Goal: Task Accomplishment & Management: Complete application form

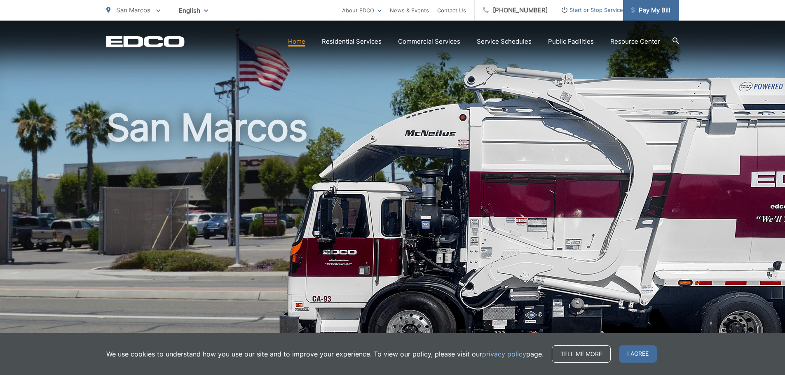
click at [642, 10] on span "Pay My Bill" at bounding box center [650, 10] width 39 height 10
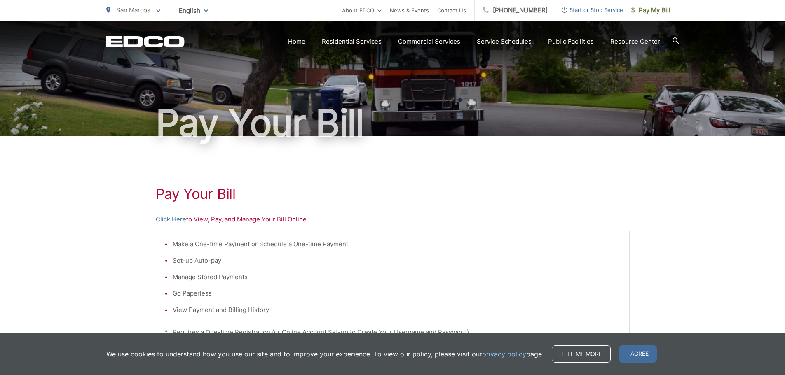
scroll to position [82, 0]
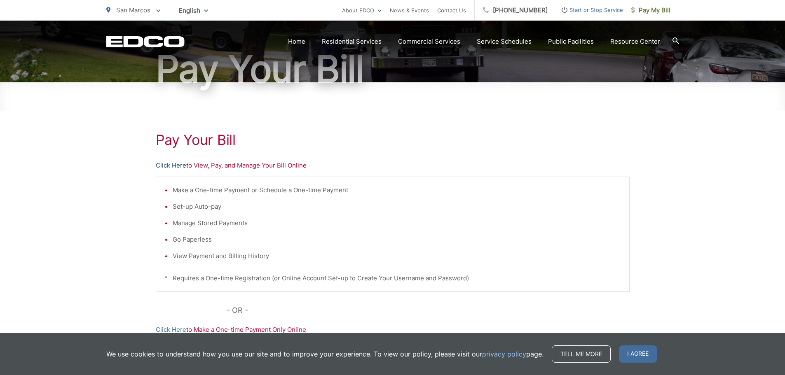
click at [171, 168] on link "Click Here" at bounding box center [171, 166] width 30 height 10
click at [200, 240] on li "Go Paperless" at bounding box center [397, 240] width 448 height 10
click at [630, 360] on span "I agree" at bounding box center [638, 354] width 38 height 17
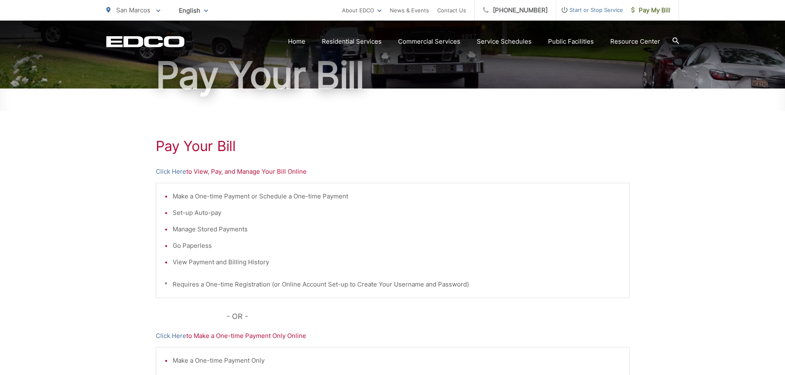
scroll to position [41, 0]
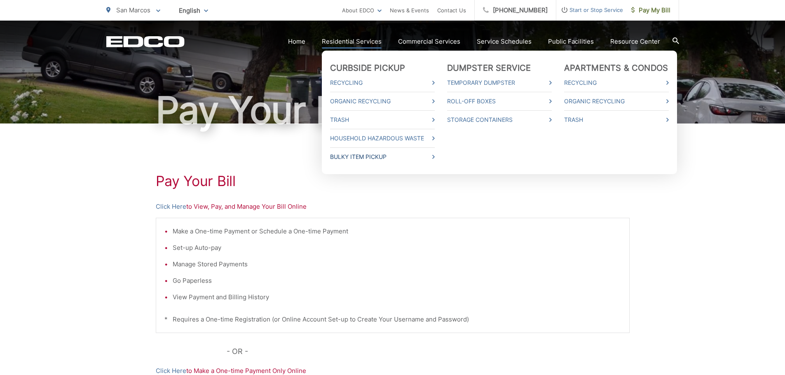
click at [371, 155] on link "Bulky Item Pickup" at bounding box center [382, 157] width 105 height 10
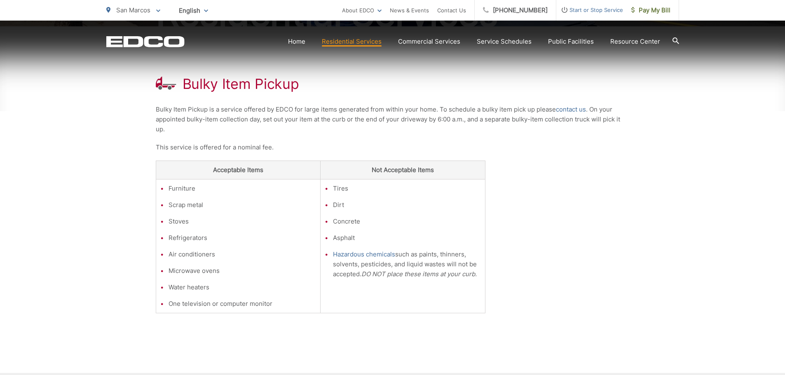
scroll to position [165, 0]
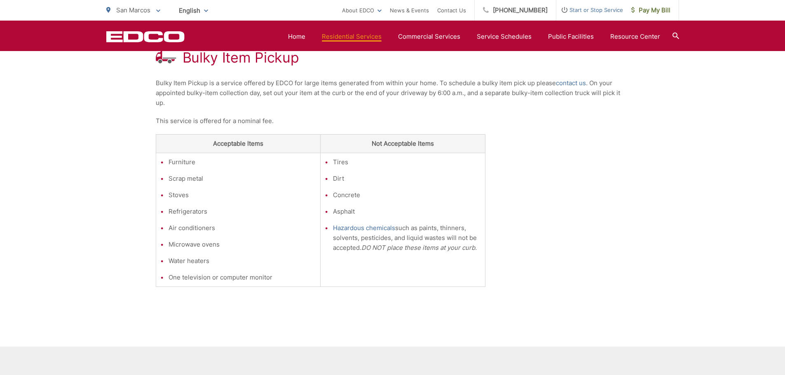
click at [511, 77] on div "Bulky Item Pickup Bulky Item Pickup is a service offered by EDCO for large item…" at bounding box center [393, 173] width 474 height 347
click at [526, 81] on p "Bulky Item Pickup is a service offered by EDCO for large items generated from w…" at bounding box center [393, 93] width 474 height 30
click at [569, 84] on link "contact us" at bounding box center [571, 83] width 30 height 10
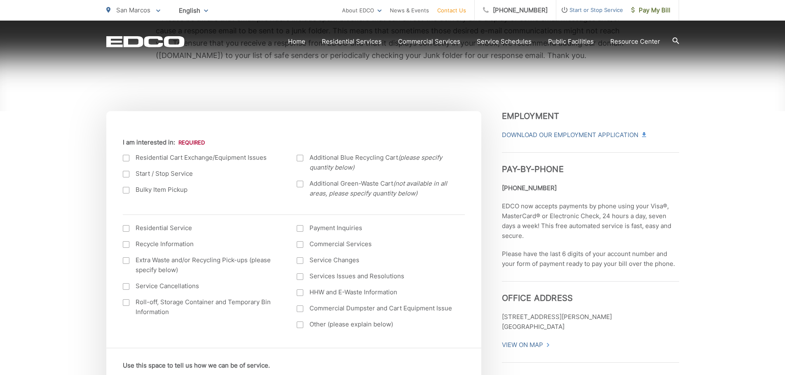
scroll to position [247, 0]
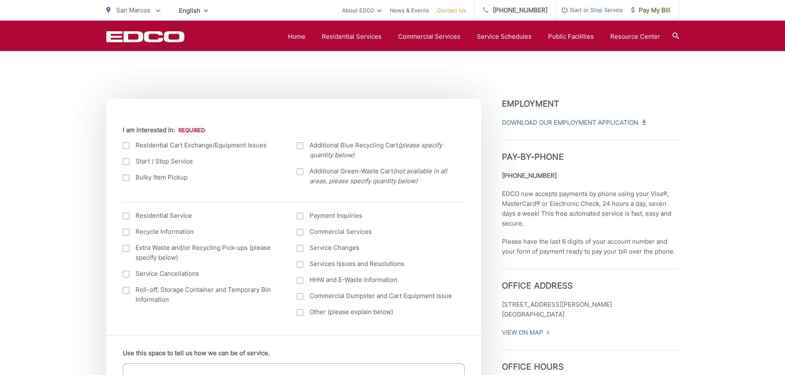
click at [125, 178] on div at bounding box center [126, 178] width 7 height 7
click at [0, 0] on input "Bulky Item Pickup" at bounding box center [0, 0] width 0 height 0
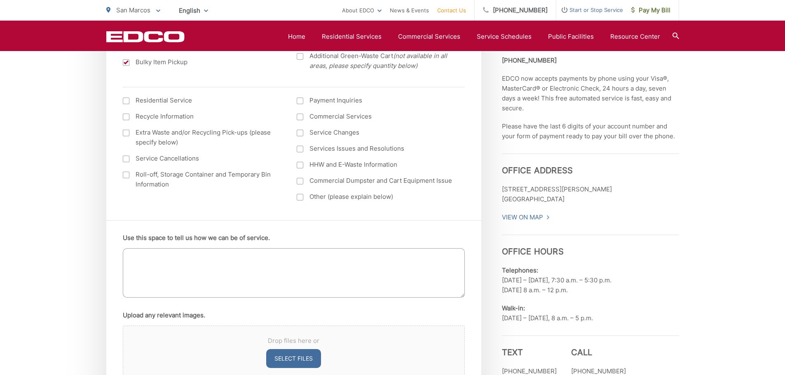
scroll to position [412, 0]
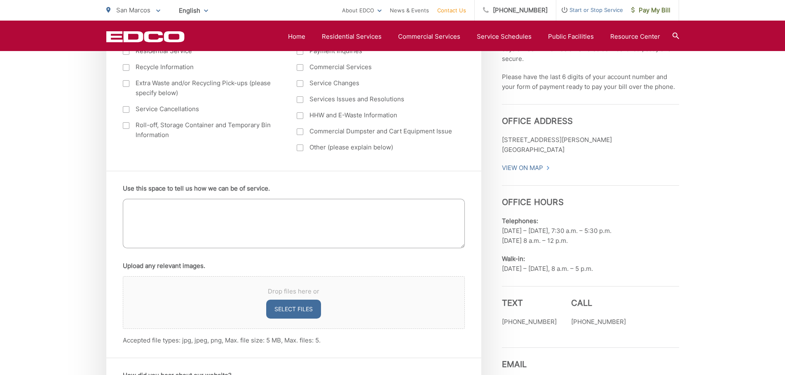
click at [236, 215] on textarea "Use this space to tell us how we can be of service." at bounding box center [294, 223] width 342 height 49
type textarea "Would like to schedule pick up of a box spring, queen size"
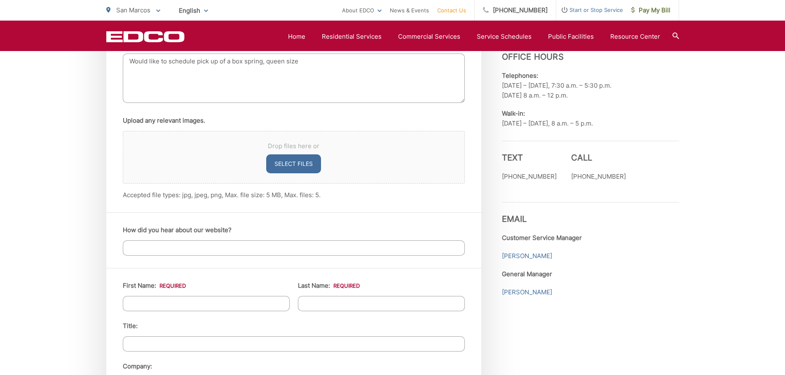
scroll to position [577, 0]
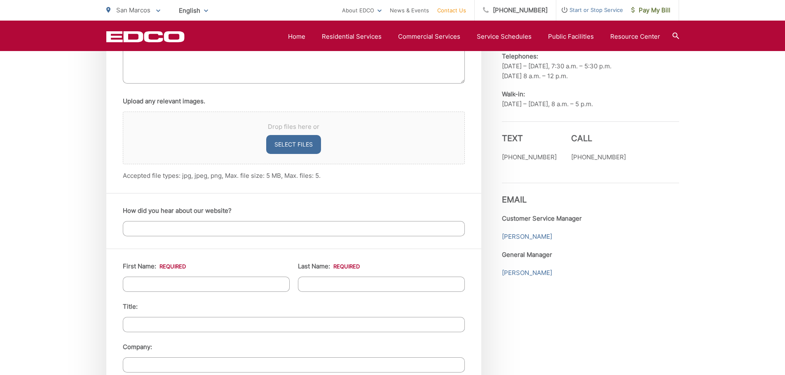
click at [217, 231] on input "How did you hear about our website?" at bounding box center [294, 228] width 342 height 15
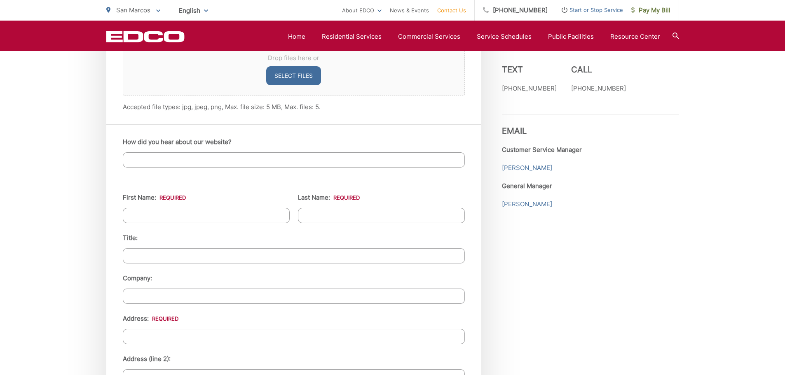
scroll to position [659, 0]
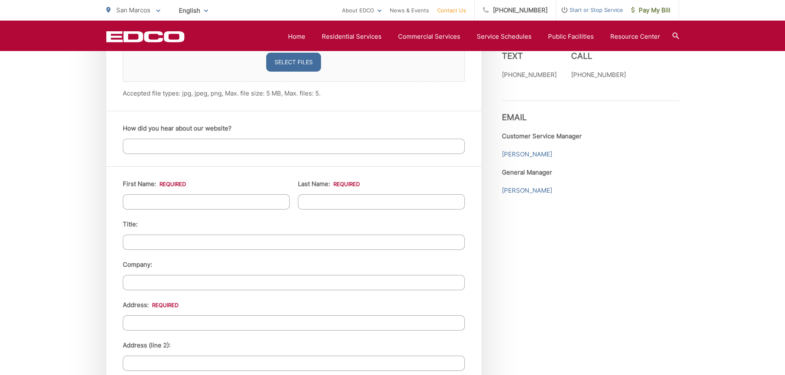
click at [194, 200] on input "First Name: *" at bounding box center [206, 201] width 167 height 15
type input "Kyle"
type input "Wolf"
type input "1017 La Sombra Dr"
type input "San Marcos"
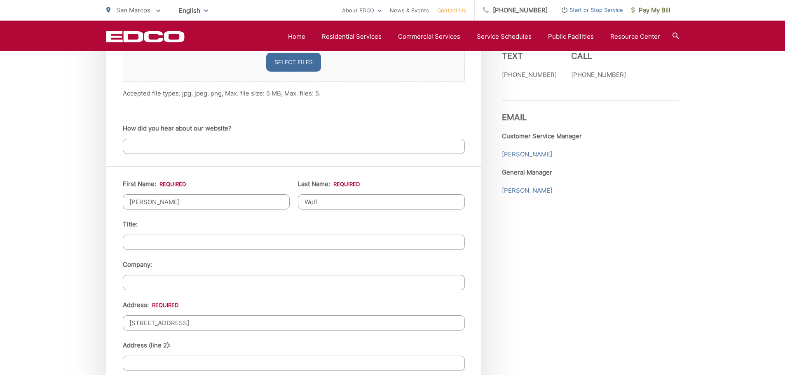
type input "92078"
type input "(858) 336-8039"
click at [203, 250] on ul "First Name: * Kyle Last Name: * Wolf Title: Company: Address: * 1017 La Sombra …" at bounding box center [294, 373] width 342 height 389
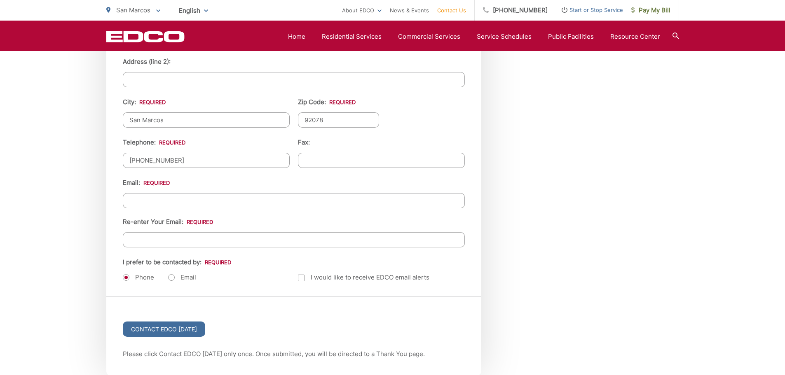
scroll to position [947, 0]
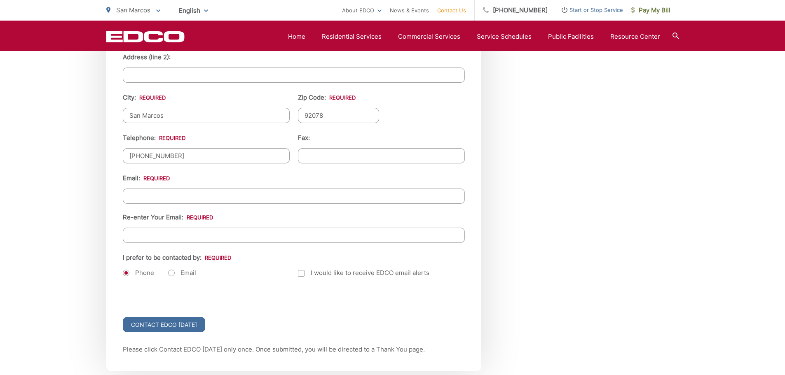
click at [179, 196] on input "Email *" at bounding box center [294, 196] width 342 height 15
click at [180, 196] on input "Email *" at bounding box center [294, 196] width 342 height 15
type input "KyleWolf10@gmail.com"
click at [173, 276] on label "Email" at bounding box center [182, 273] width 28 height 8
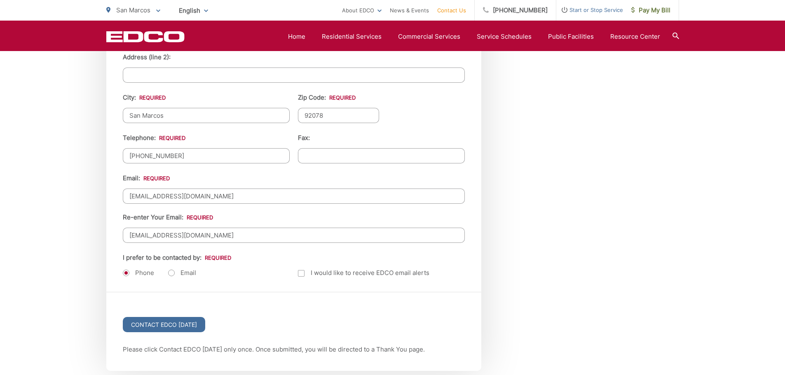
radio input "true"
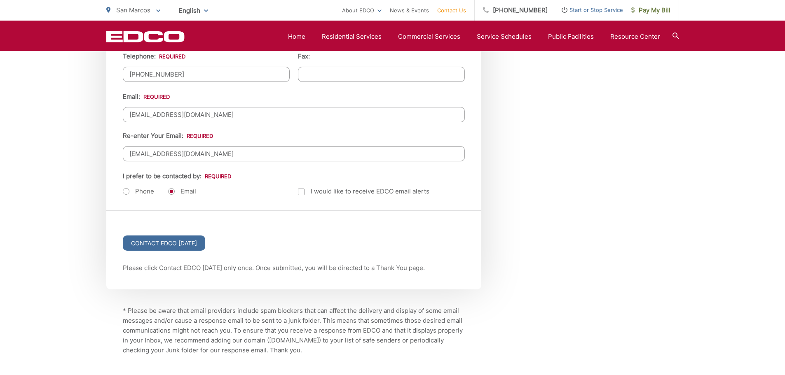
scroll to position [1030, 0]
click at [157, 240] on input "Contact EDCO Today" at bounding box center [164, 242] width 82 height 15
